Goal: Check status

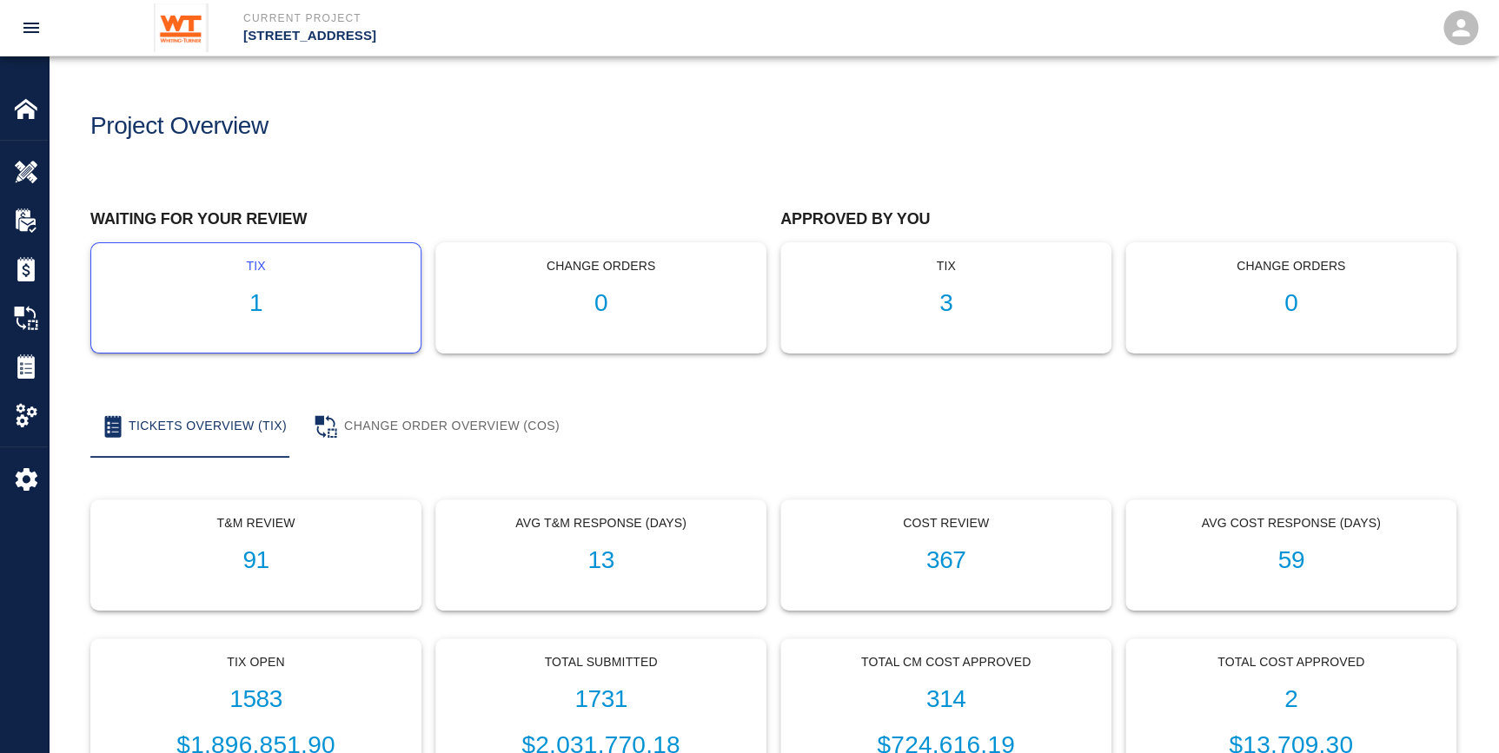
click at [313, 291] on h1 "1" at bounding box center [256, 303] width 302 height 29
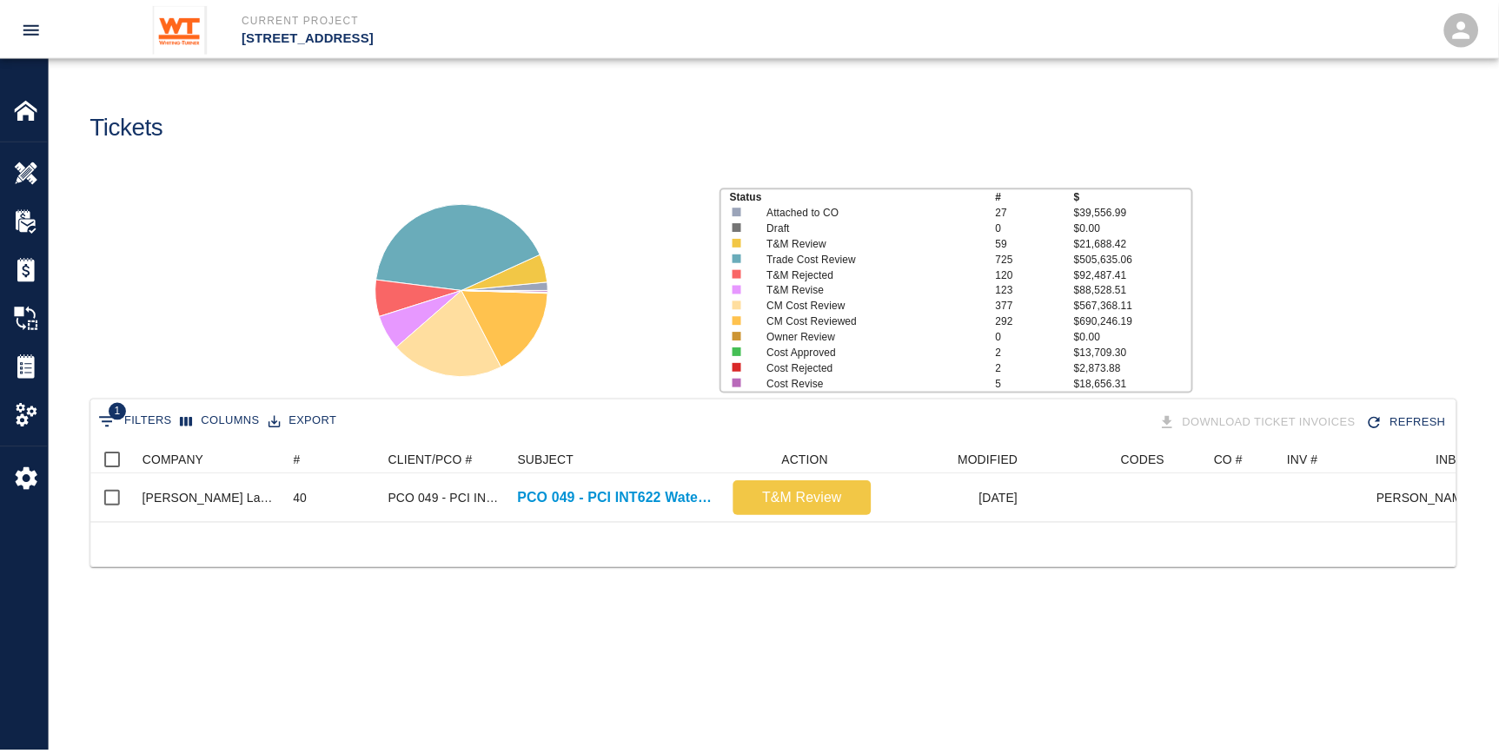
scroll to position [76, 1364]
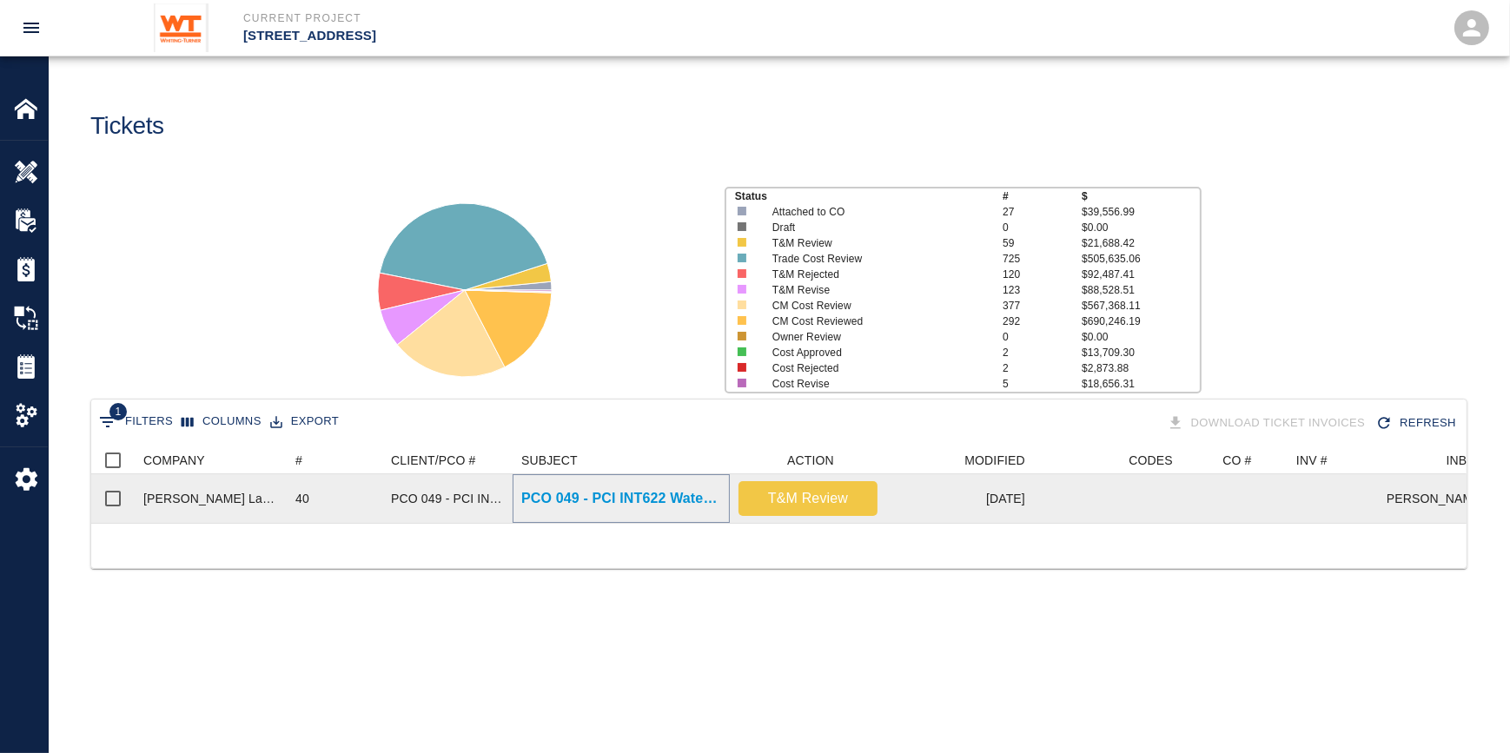
click at [606, 496] on p "PCO 049 - PCI INT622 Watering due to irrigation delay Part 2" at bounding box center [621, 498] width 200 height 21
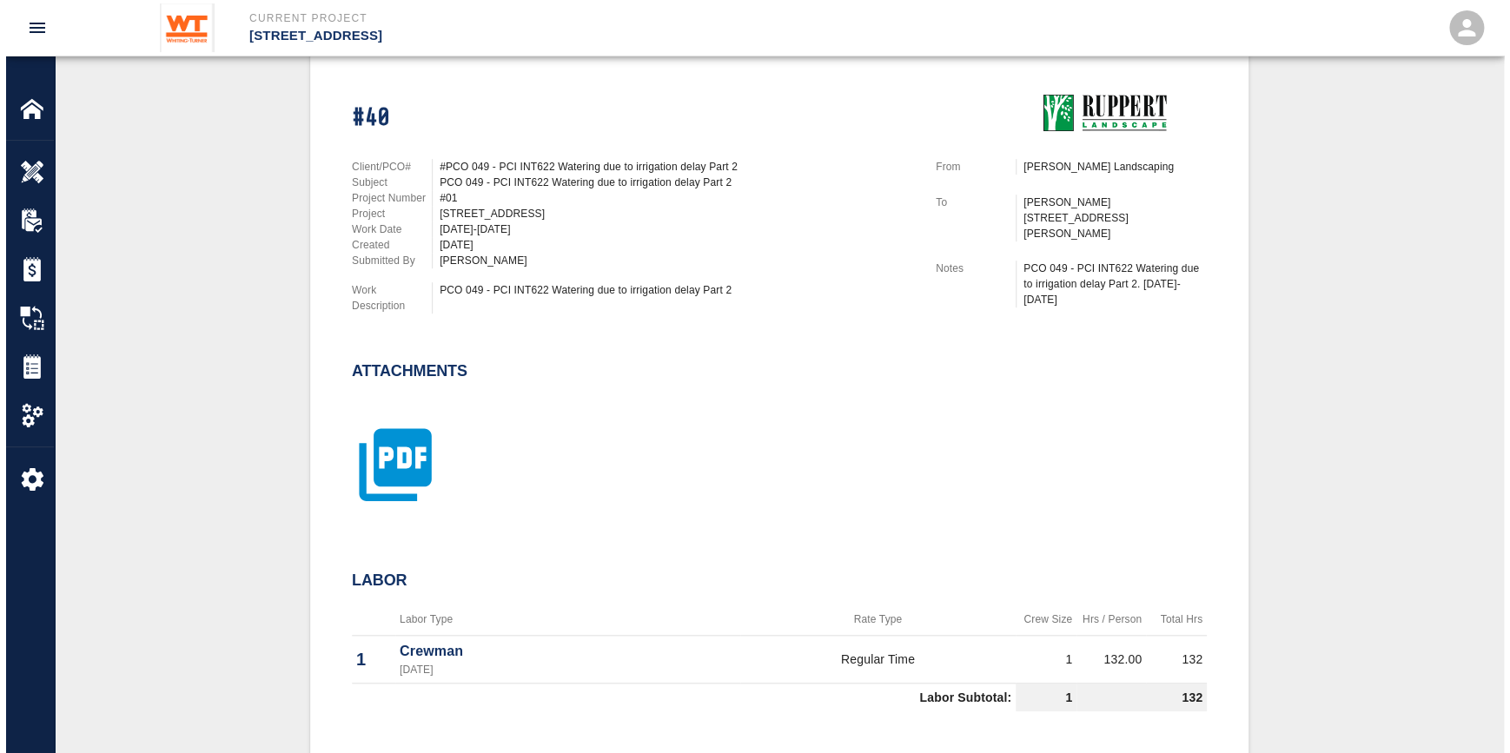
scroll to position [395, 0]
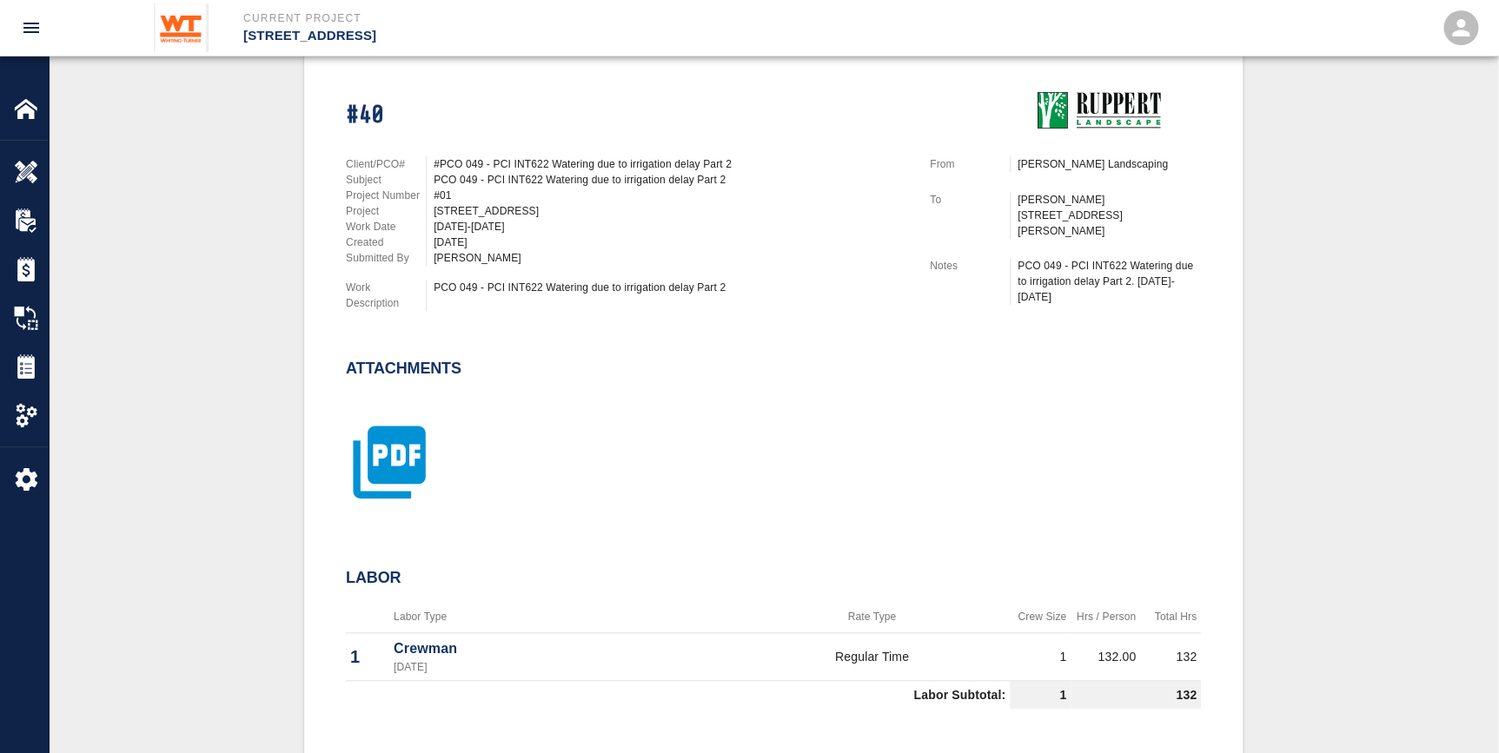
click at [386, 441] on icon "button" at bounding box center [389, 462] width 72 height 72
